Goal: Navigation & Orientation: Find specific page/section

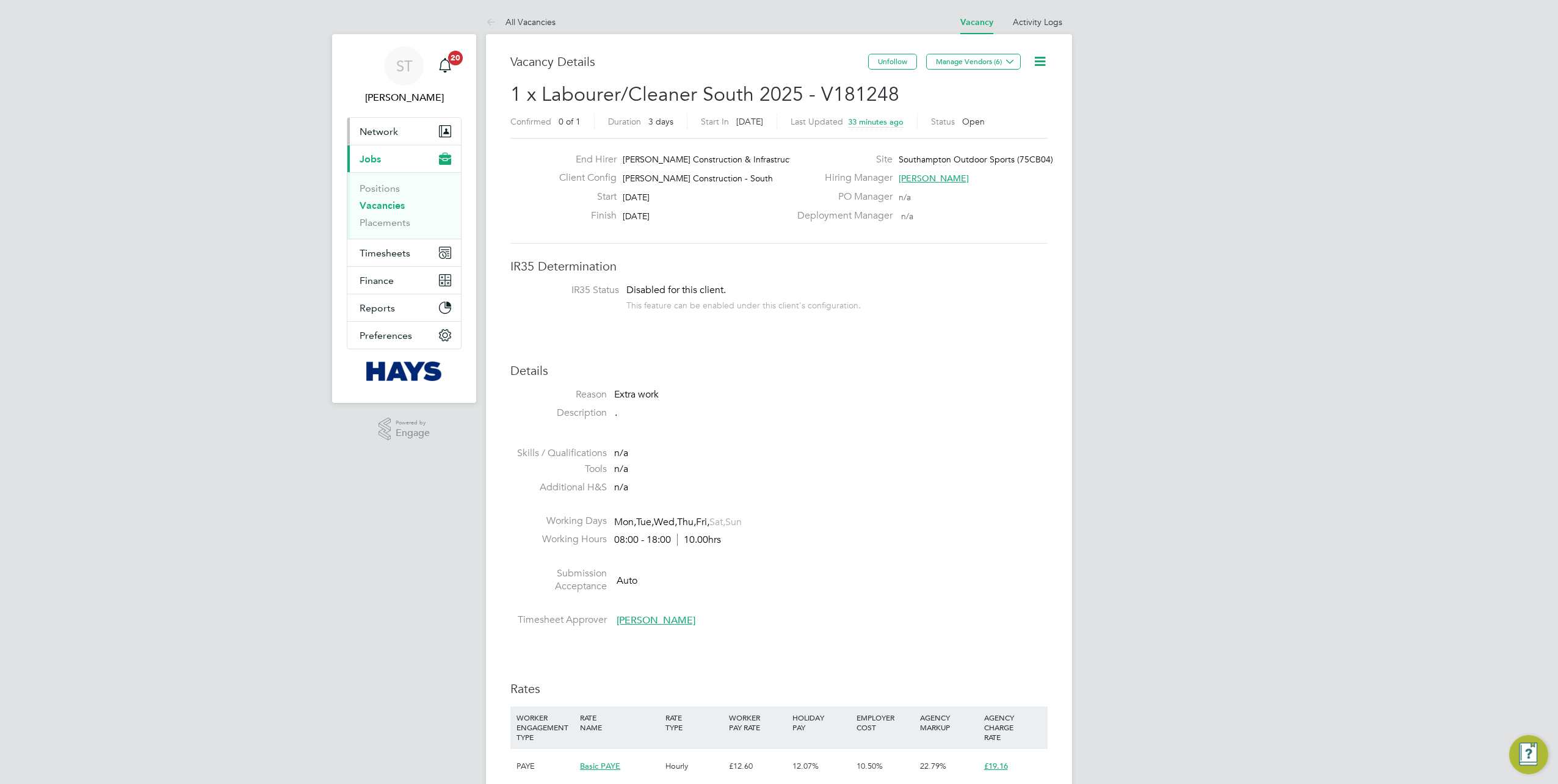
click at [390, 133] on span "Network" at bounding box center [379, 132] width 38 height 11
click at [414, 366] on button "Preferences" at bounding box center [404, 370] width 114 height 27
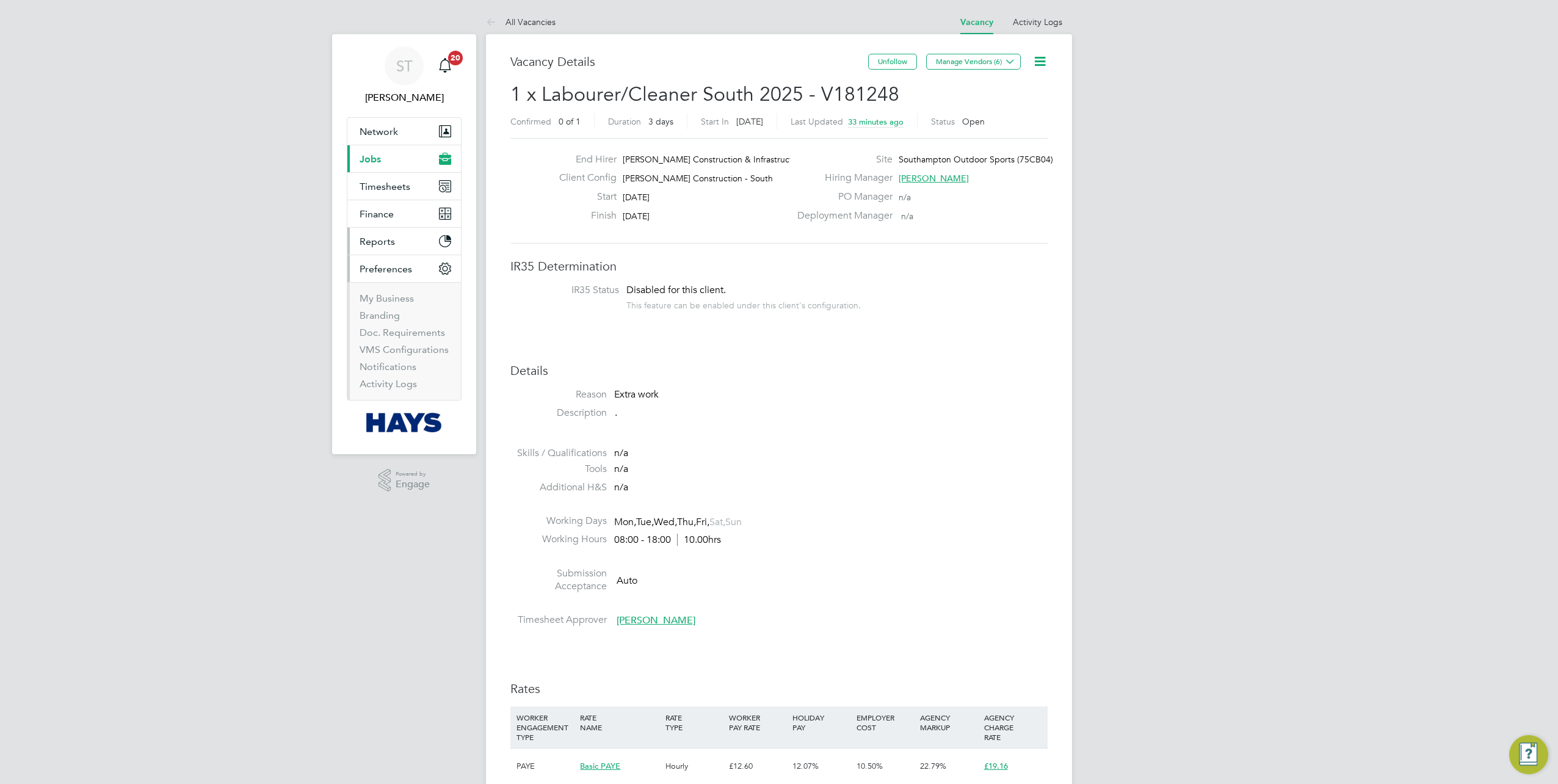
click at [382, 241] on span "Reports" at bounding box center [377, 241] width 35 height 11
click at [384, 217] on span "Finance" at bounding box center [377, 214] width 34 height 11
click at [382, 190] on span "Timesheets" at bounding box center [384, 186] width 50 height 11
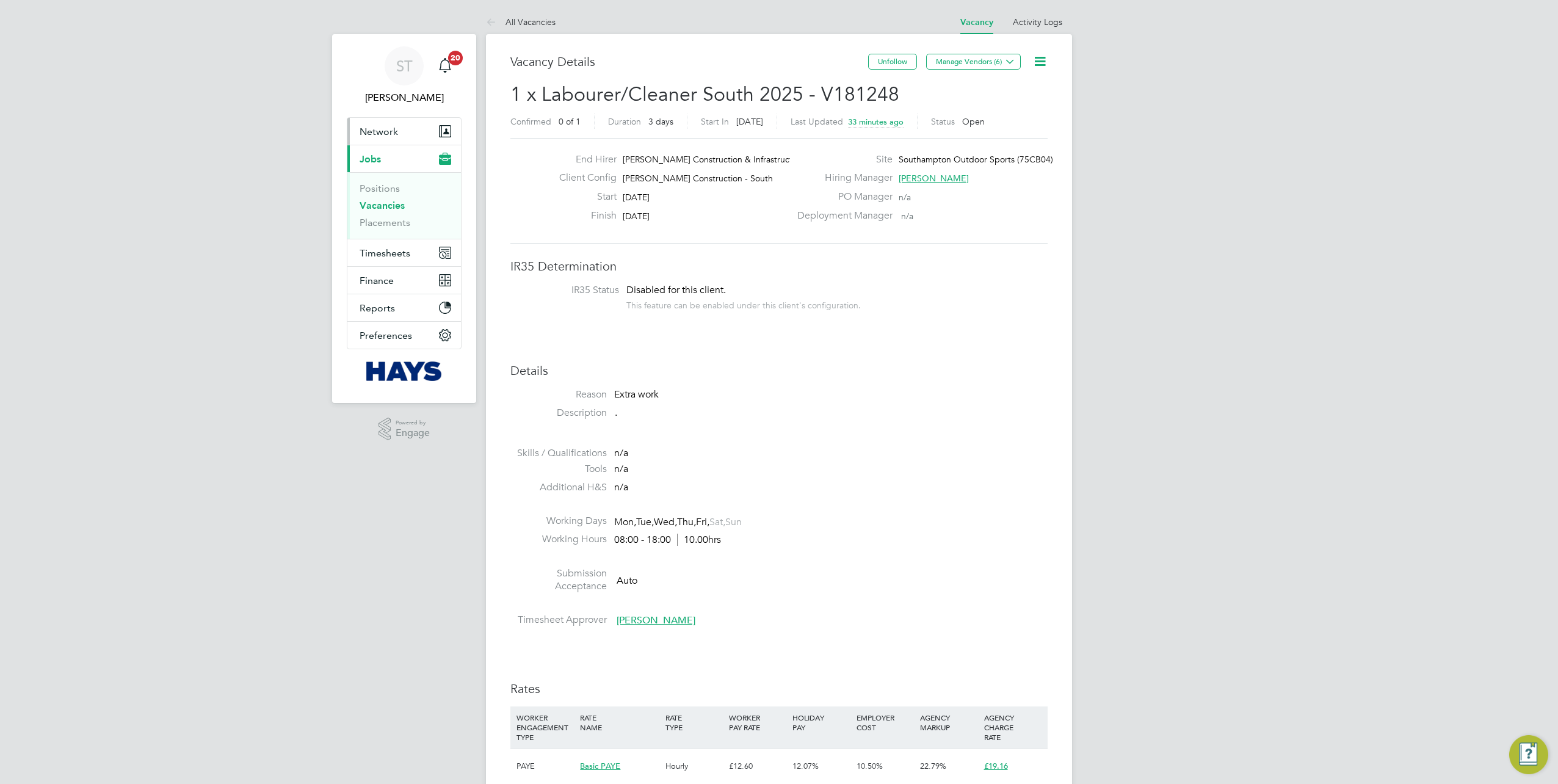
click at [372, 135] on span "Network" at bounding box center [379, 132] width 38 height 11
click at [390, 183] on li "Businesses" at bounding box center [405, 181] width 91 height 17
click at [390, 179] on link "Businesses" at bounding box center [383, 178] width 48 height 11
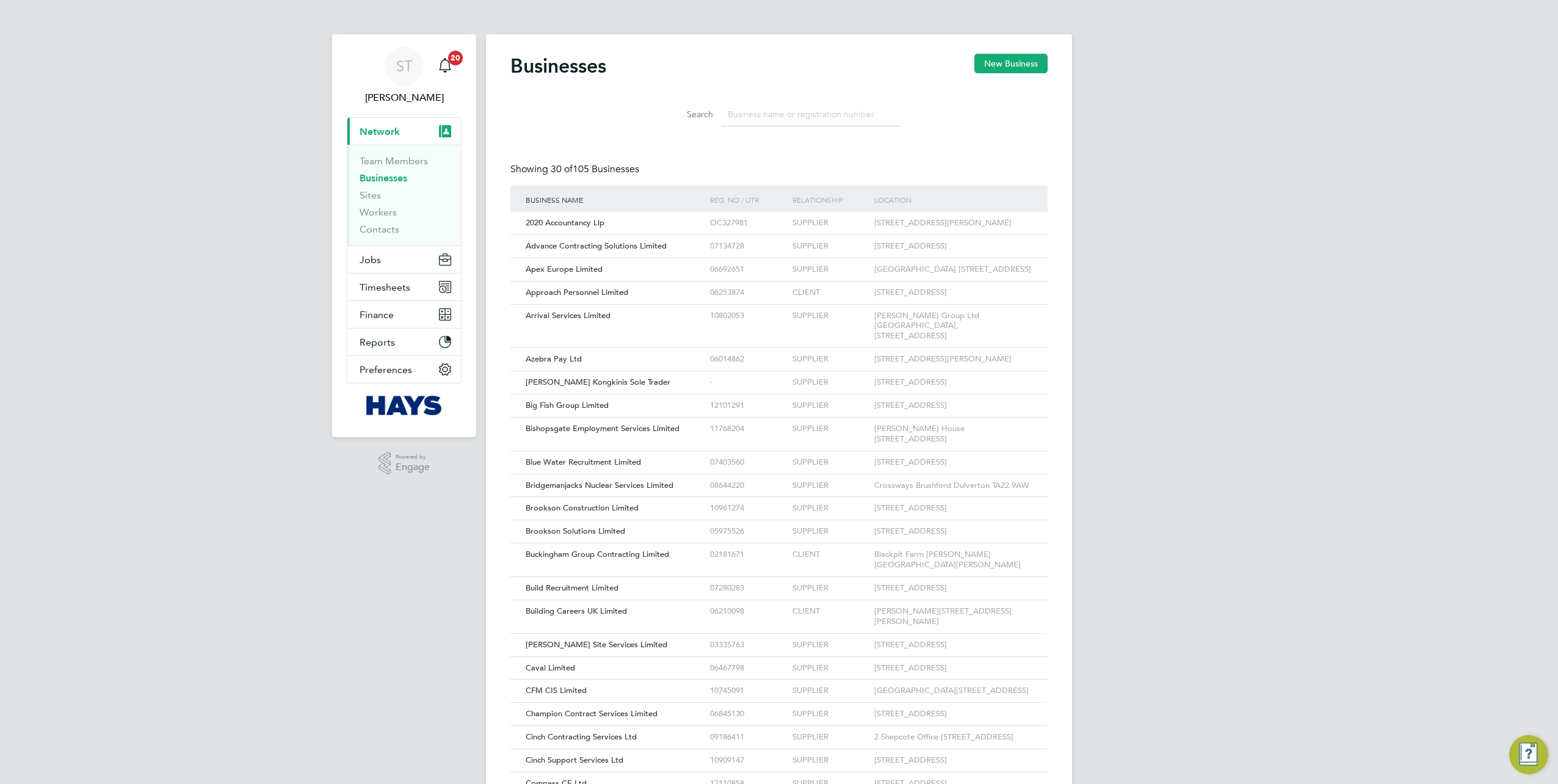
scroll to position [23, 185]
click at [380, 193] on link "Sites" at bounding box center [370, 195] width 21 height 11
